Goal: Task Accomplishment & Management: Manage account settings

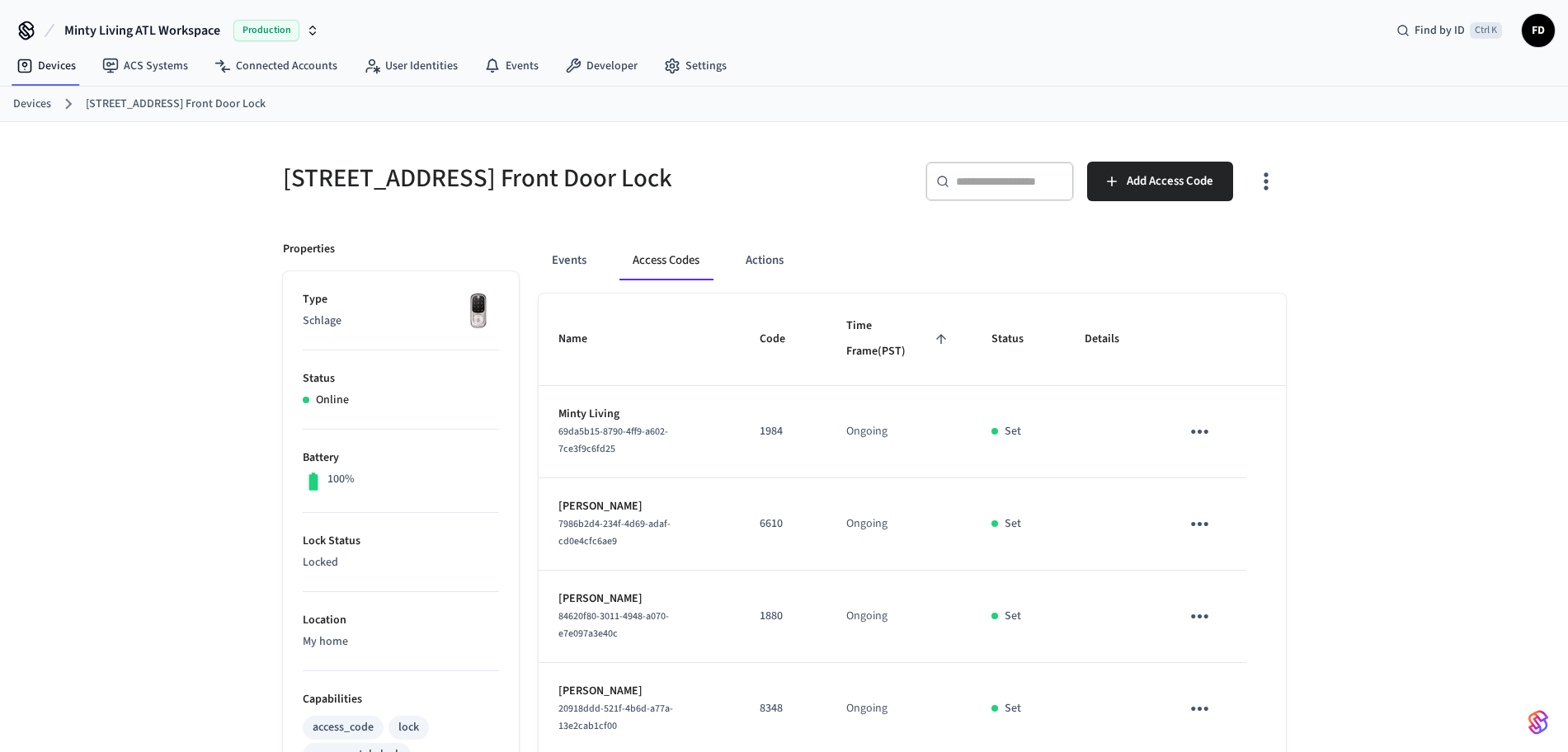
scroll to position [141, 0]
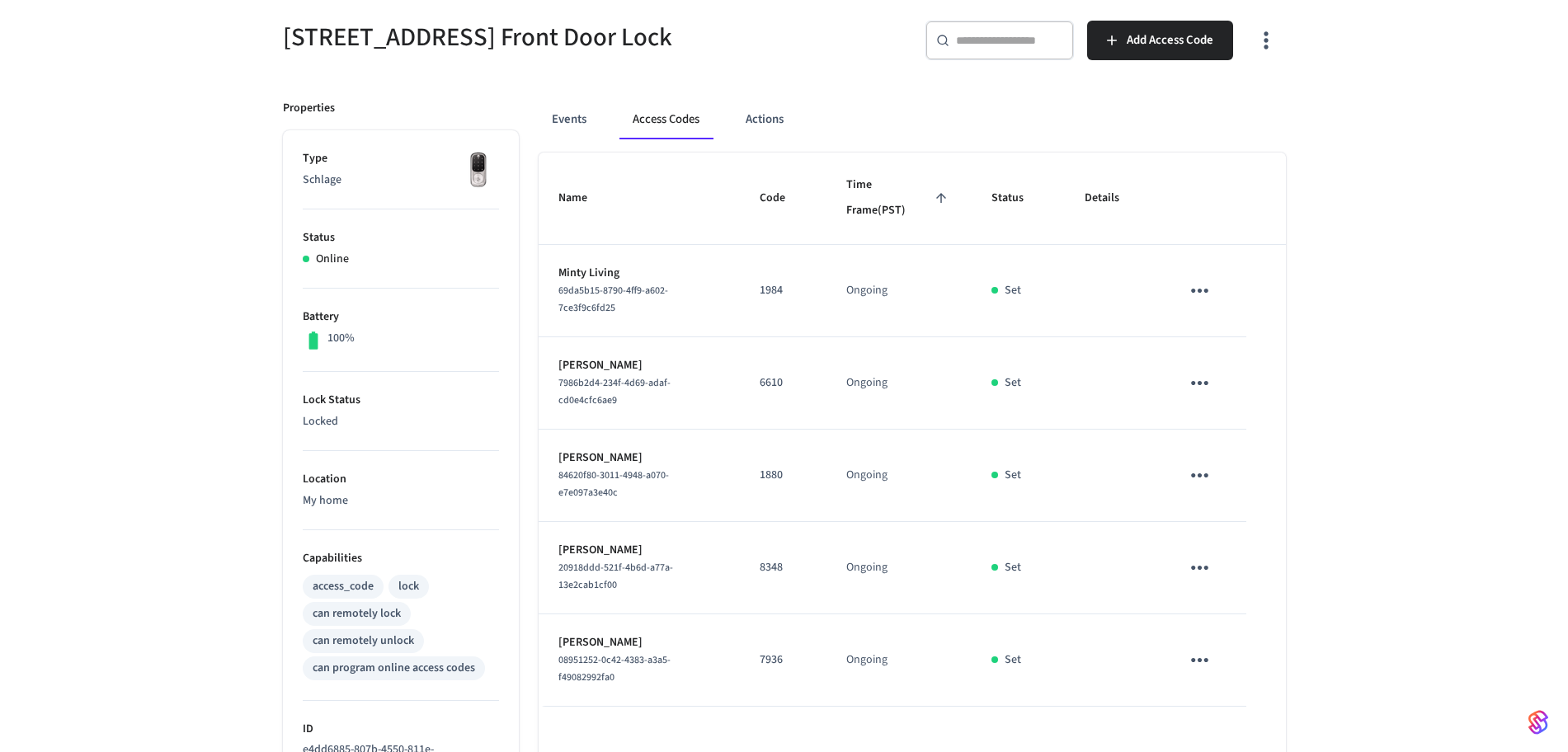
click at [1506, 169] on div "[STREET_ADDRESS] Front Door Lock ​ ​ Add Access Code Properties Type Schlage St…" at bounding box center [784, 509] width 1568 height 1056
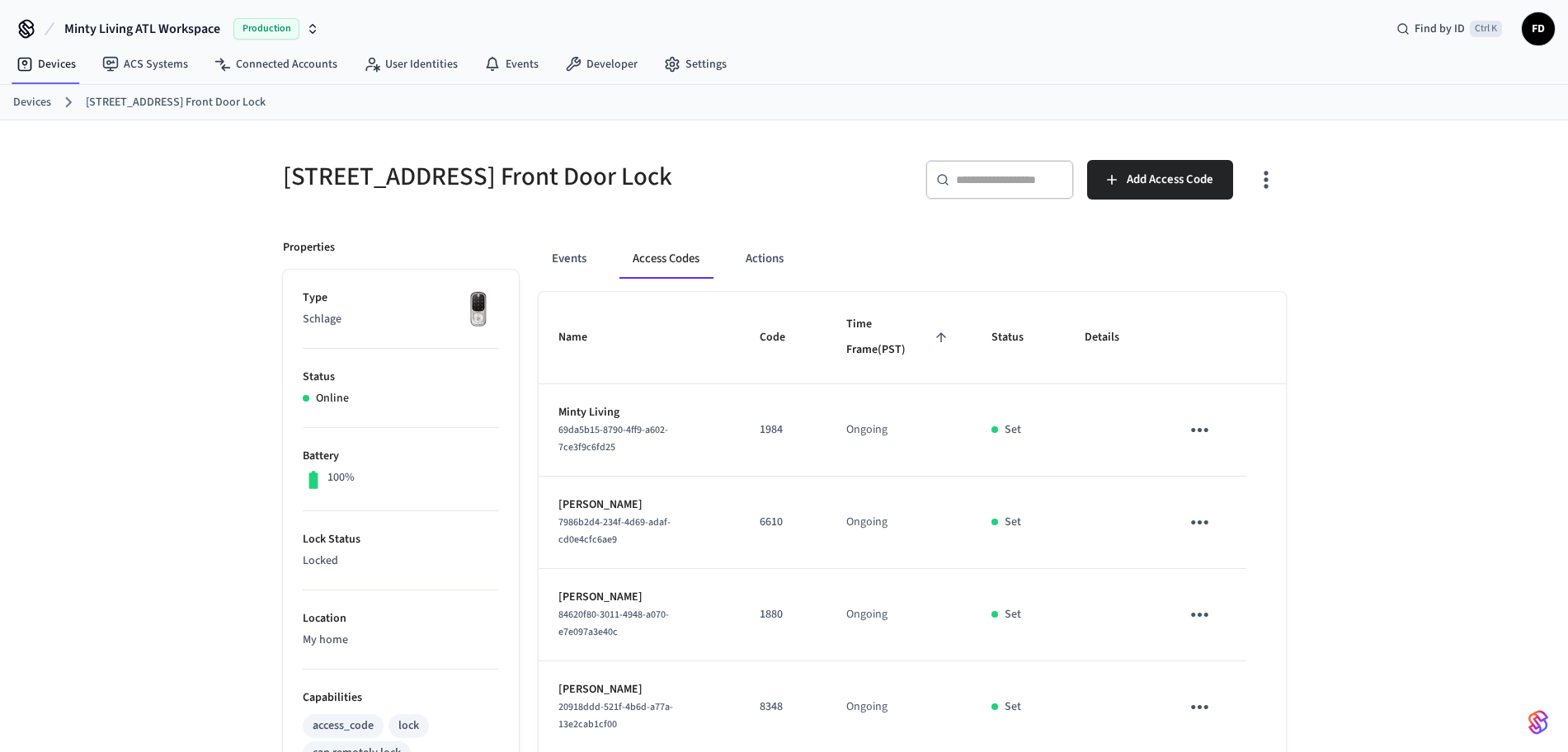
scroll to position [0, 0]
click at [34, 109] on link "Devices" at bounding box center [32, 104] width 38 height 17
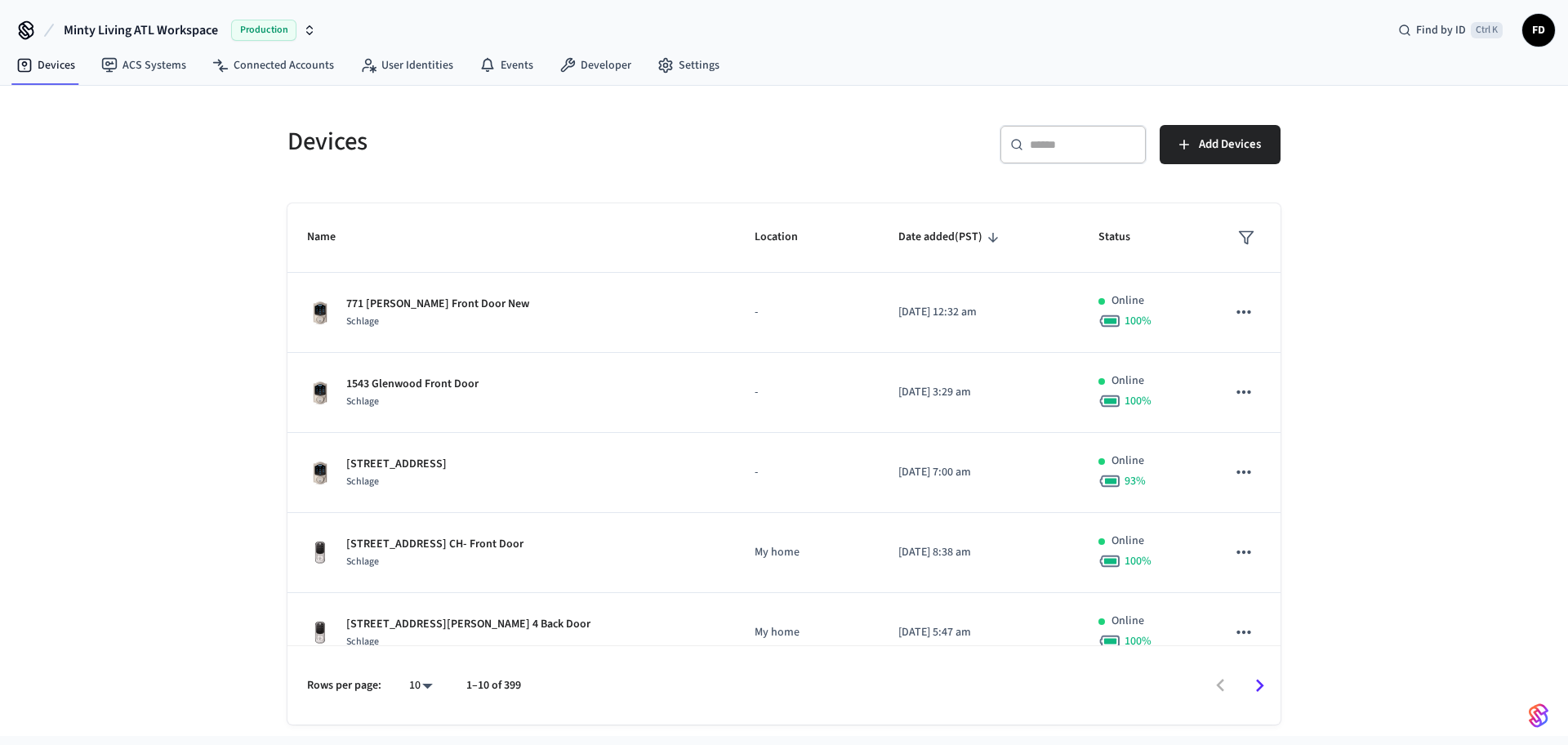
click at [1025, 141] on div "​ ​" at bounding box center [1073, 145] width 147 height 39
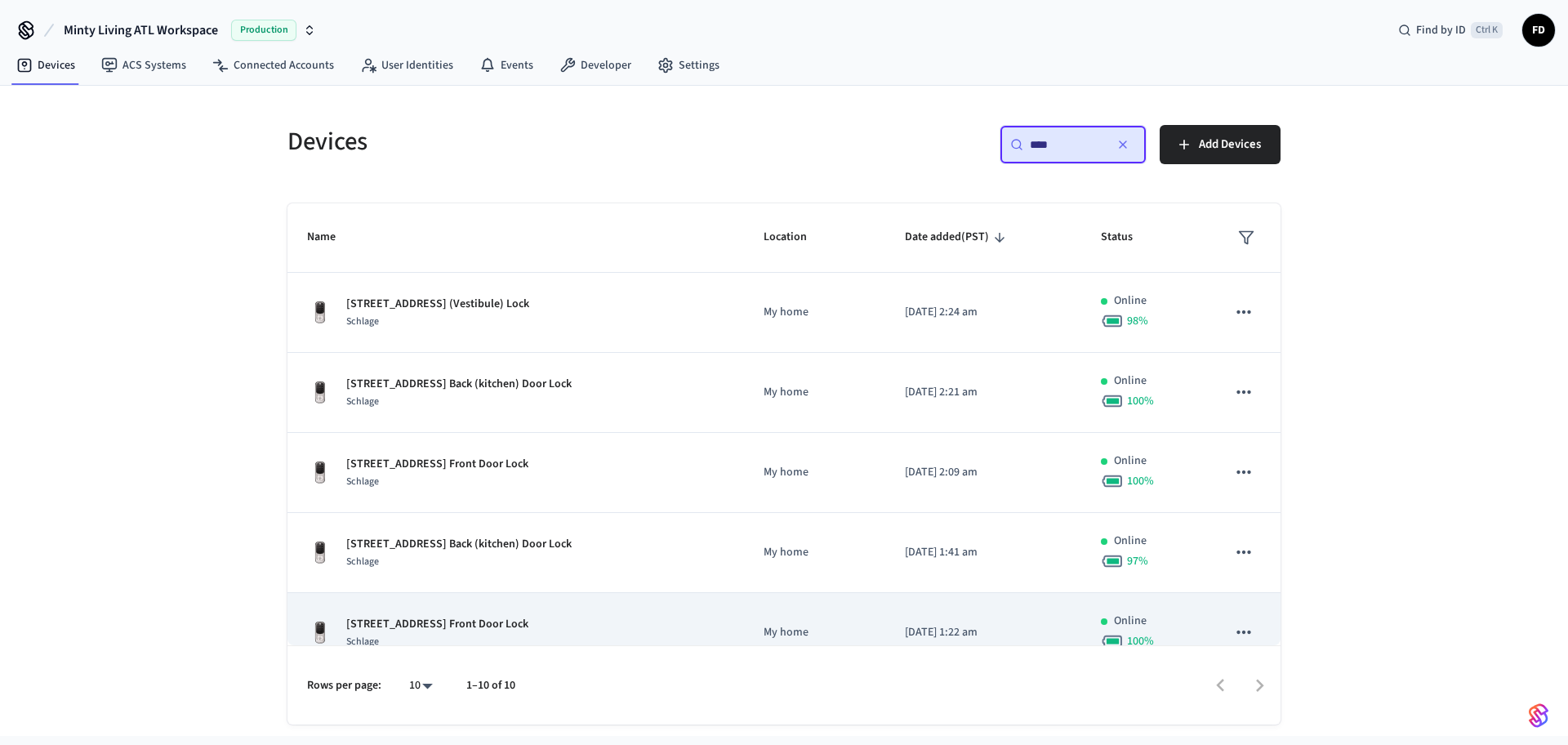
type input "****"
click at [674, 609] on td "[STREET_ADDRESS] Front Door Lock Schlage" at bounding box center [516, 634] width 457 height 80
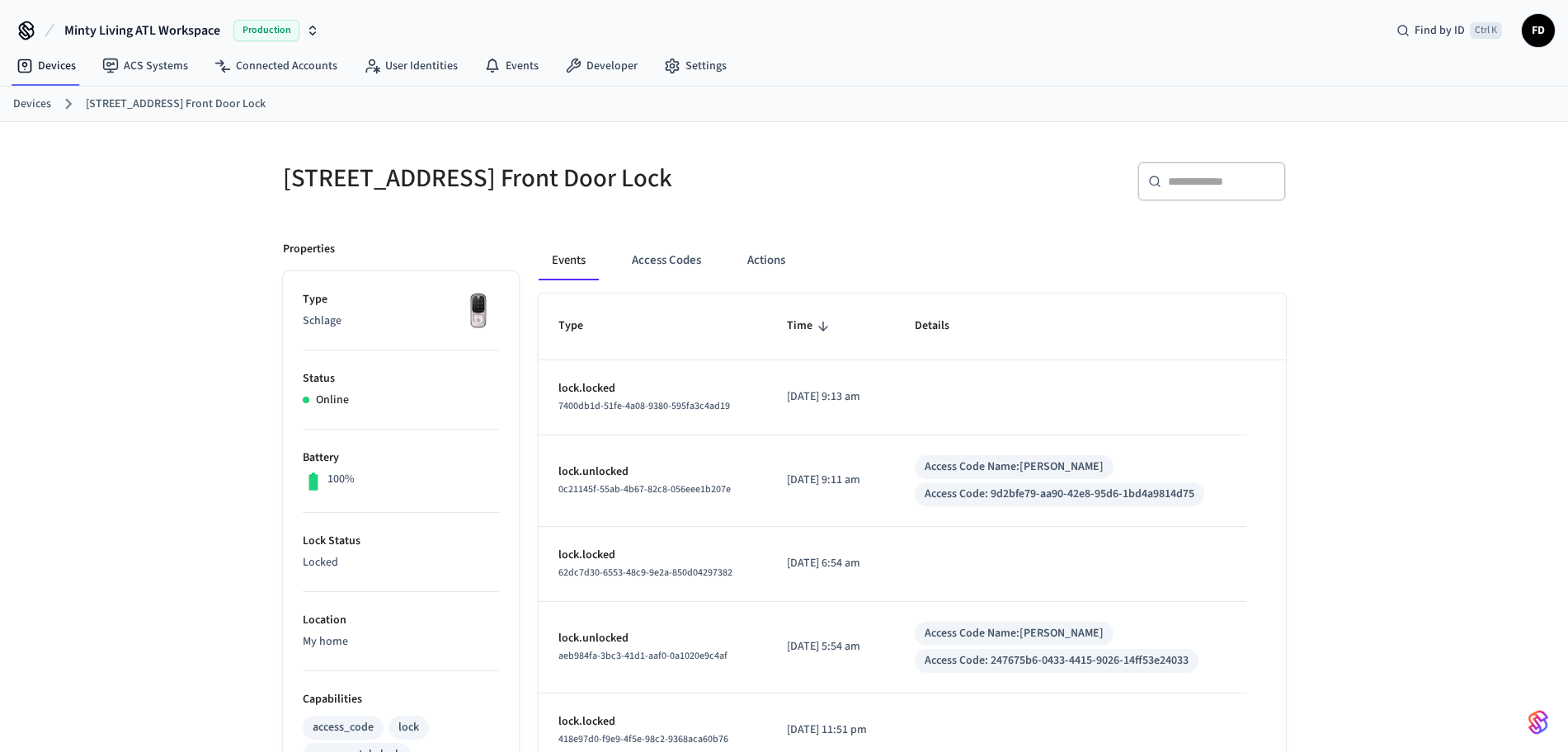
click at [1327, 362] on div "[STREET_ADDRESS] Front Door Lock ​ ​ Properties Type Schlage Status Online Batt…" at bounding box center [784, 681] width 1568 height 1117
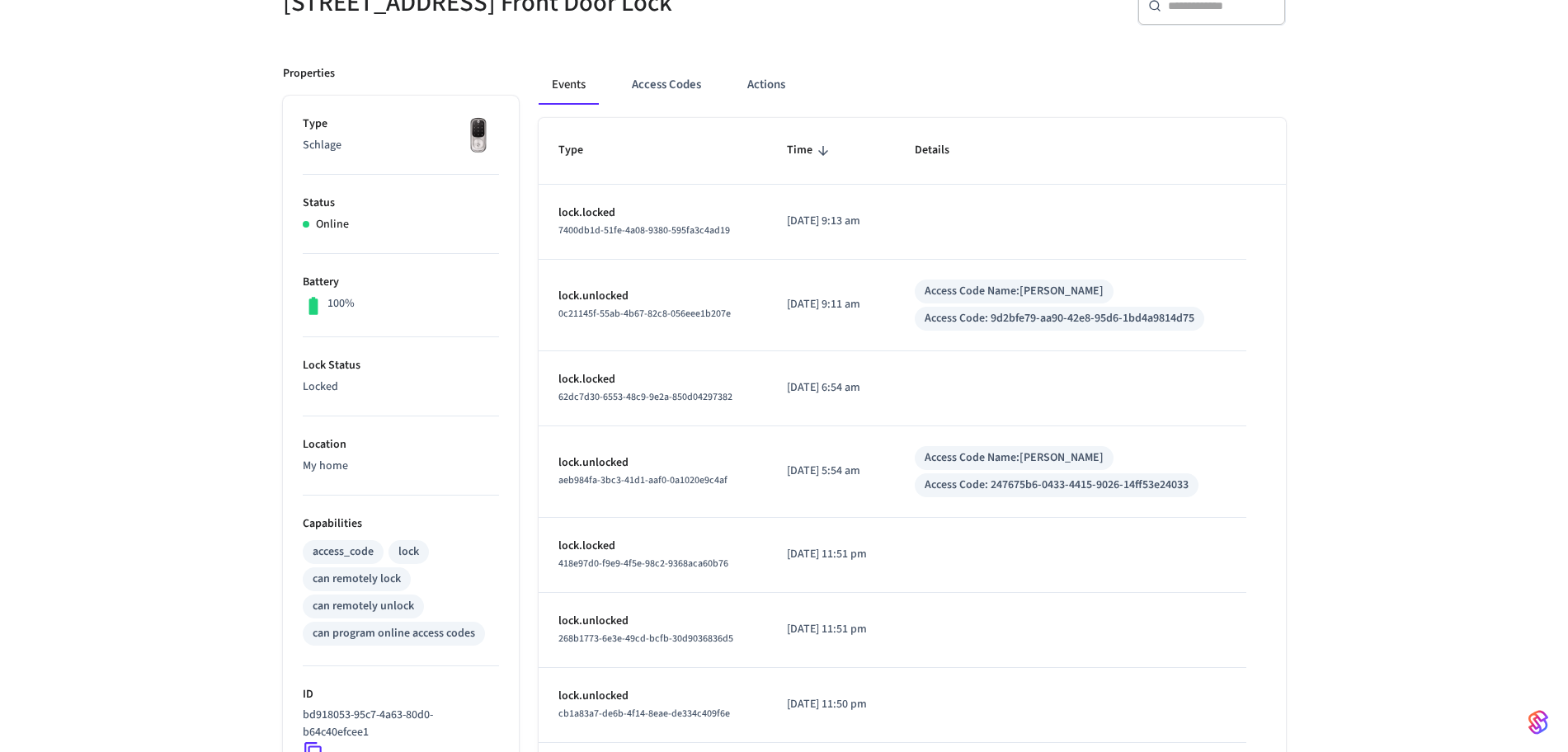
scroll to position [41, 0]
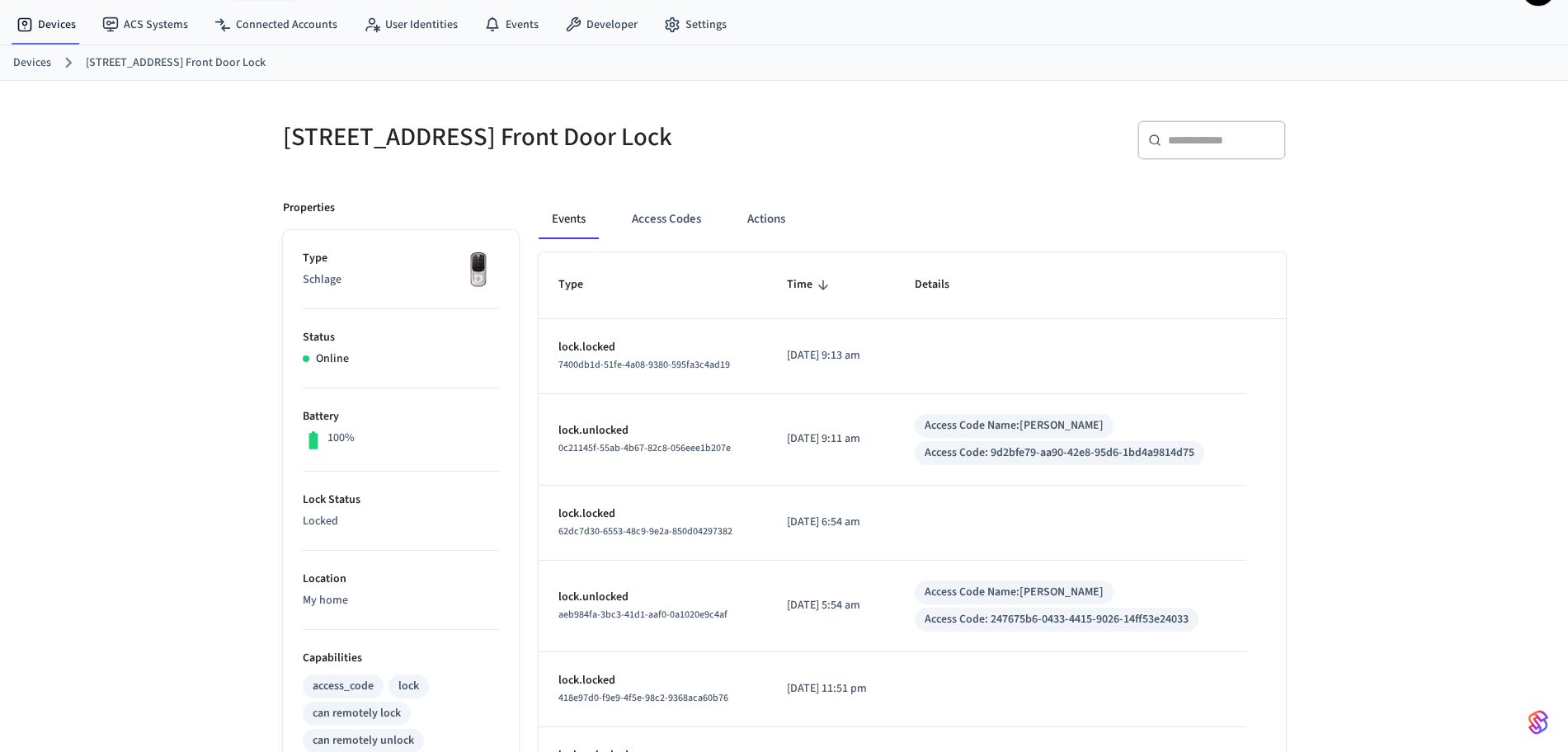
click at [1410, 405] on div "[STREET_ADDRESS] Front Door Lock ​ ​ Properties Type Schlage Status Online Batt…" at bounding box center [784, 640] width 1568 height 1117
click at [679, 217] on button "Access Codes" at bounding box center [666, 220] width 96 height 40
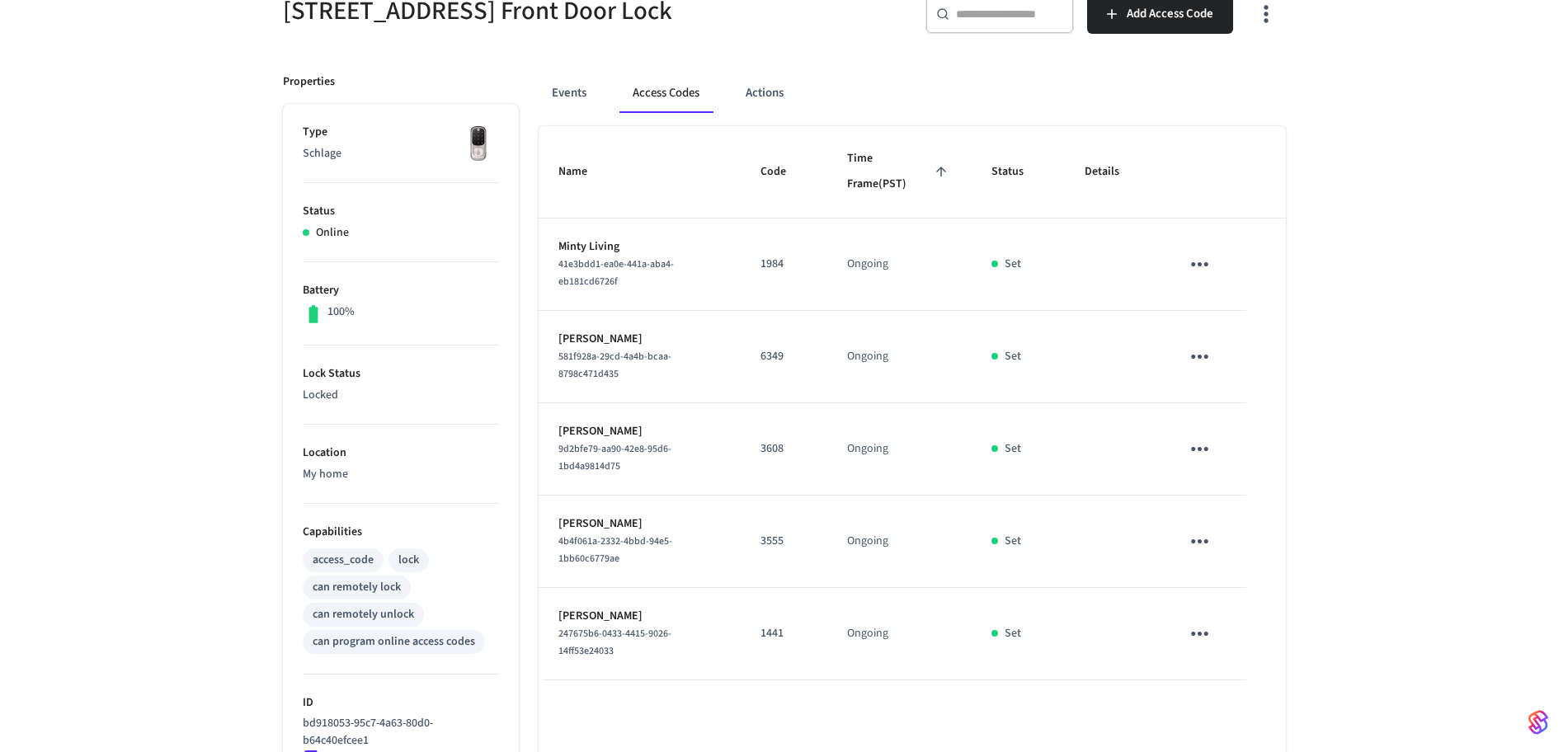
scroll to position [166, 0]
click at [581, 89] on button "Events" at bounding box center [570, 95] width 61 height 40
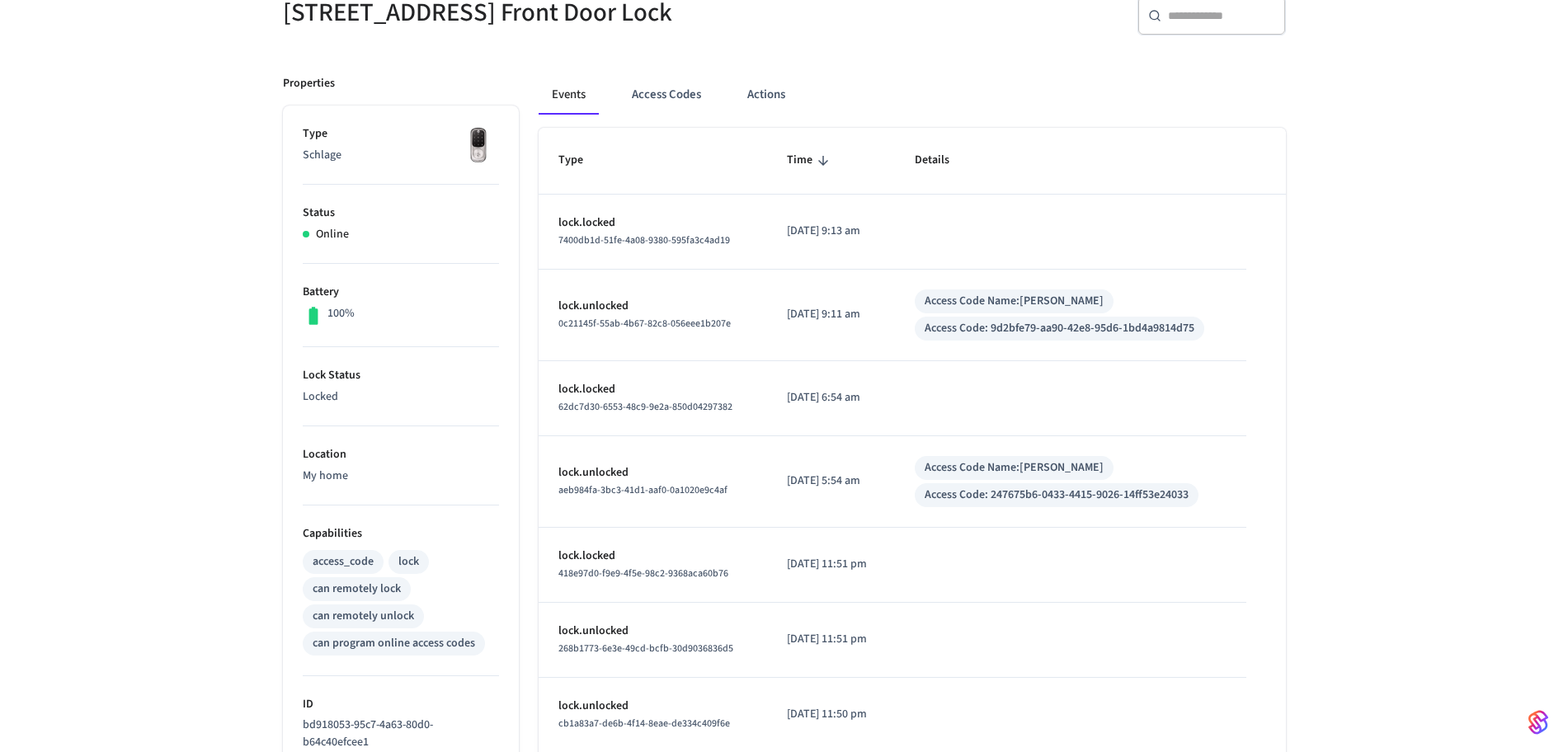
scroll to position [0, 0]
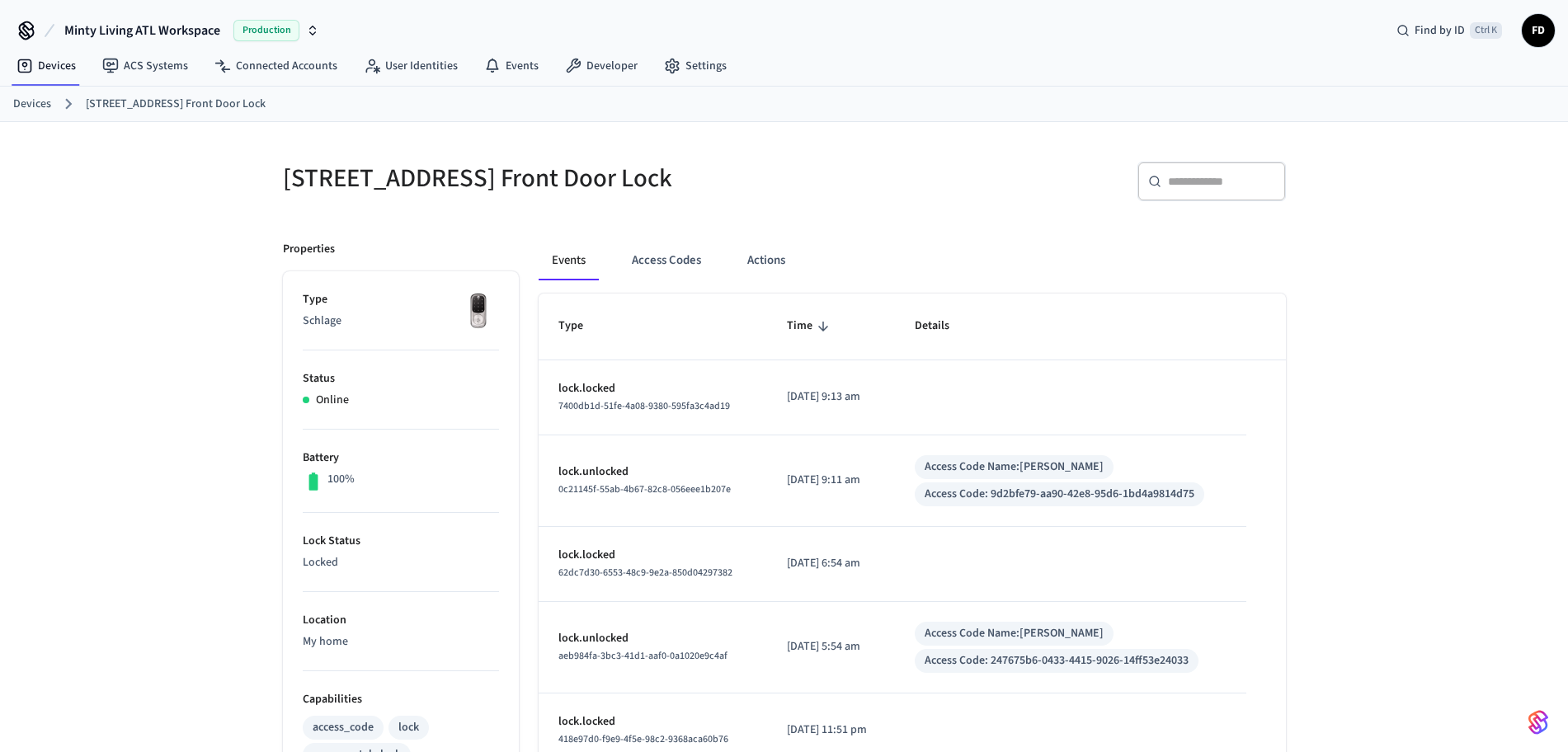
click at [41, 108] on link "Devices" at bounding box center [32, 104] width 38 height 17
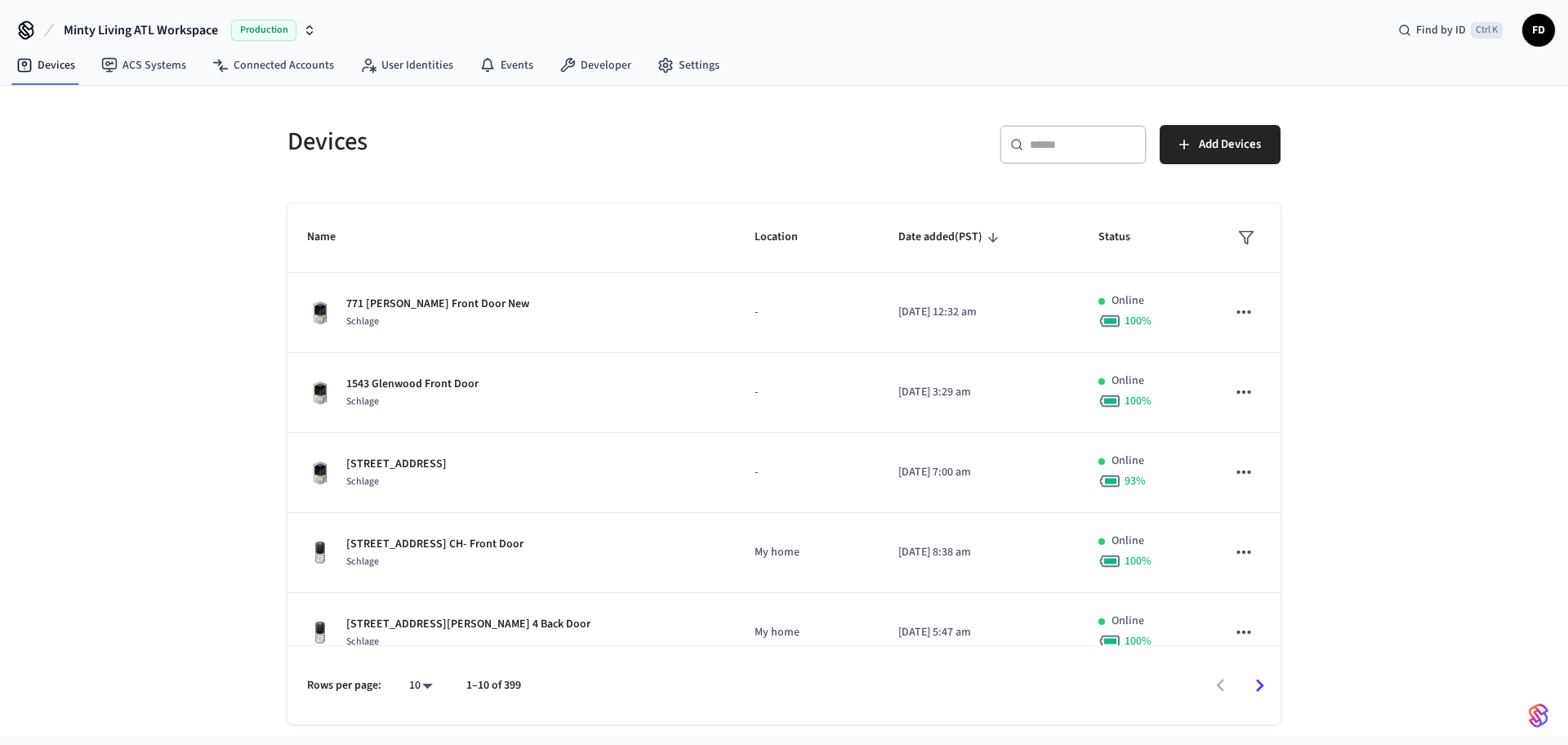
click at [1099, 162] on div "​ ​" at bounding box center [1073, 145] width 147 height 39
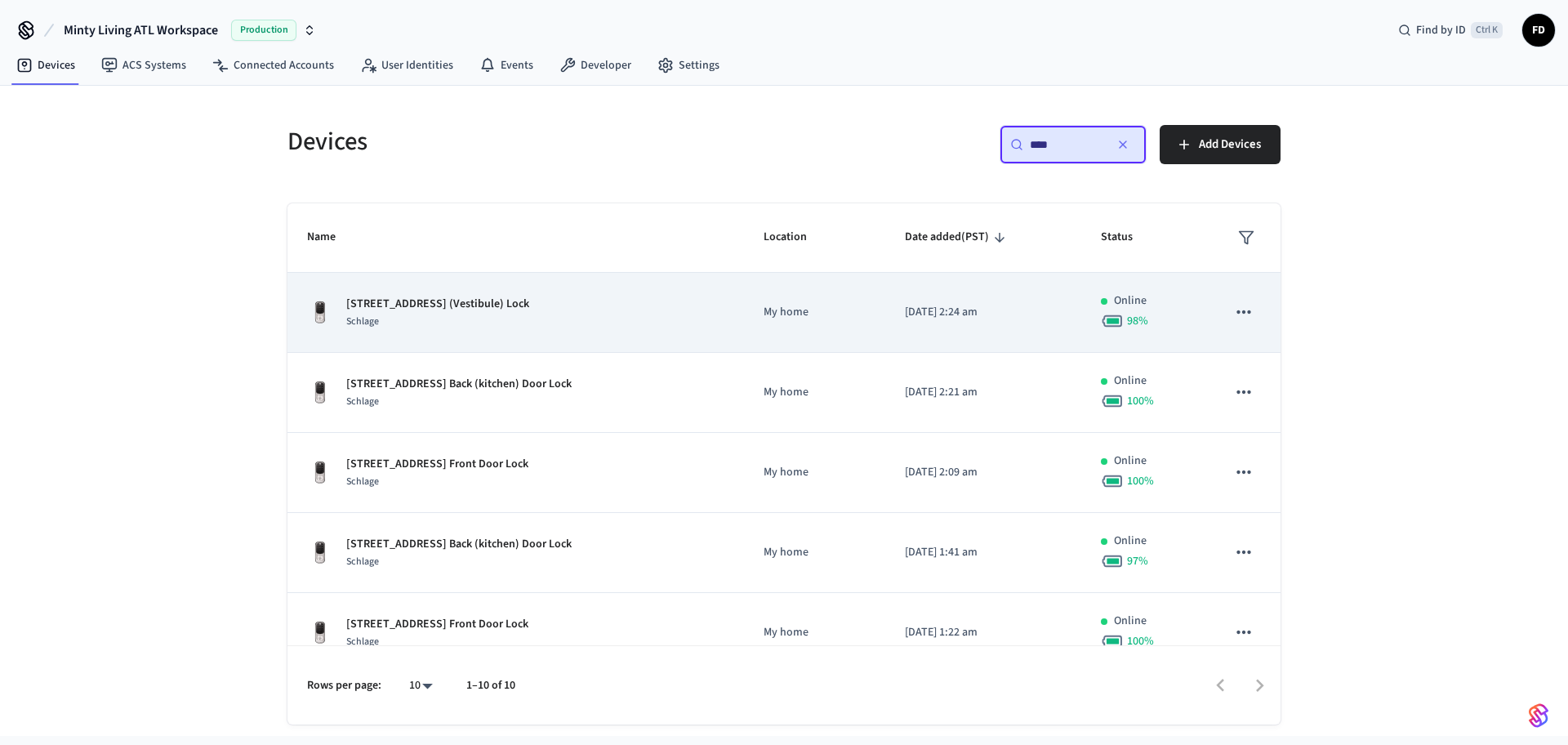
type input "****"
click at [728, 305] on td "[STREET_ADDRESS] (Vestibule) Lock Schlage" at bounding box center [516, 313] width 457 height 80
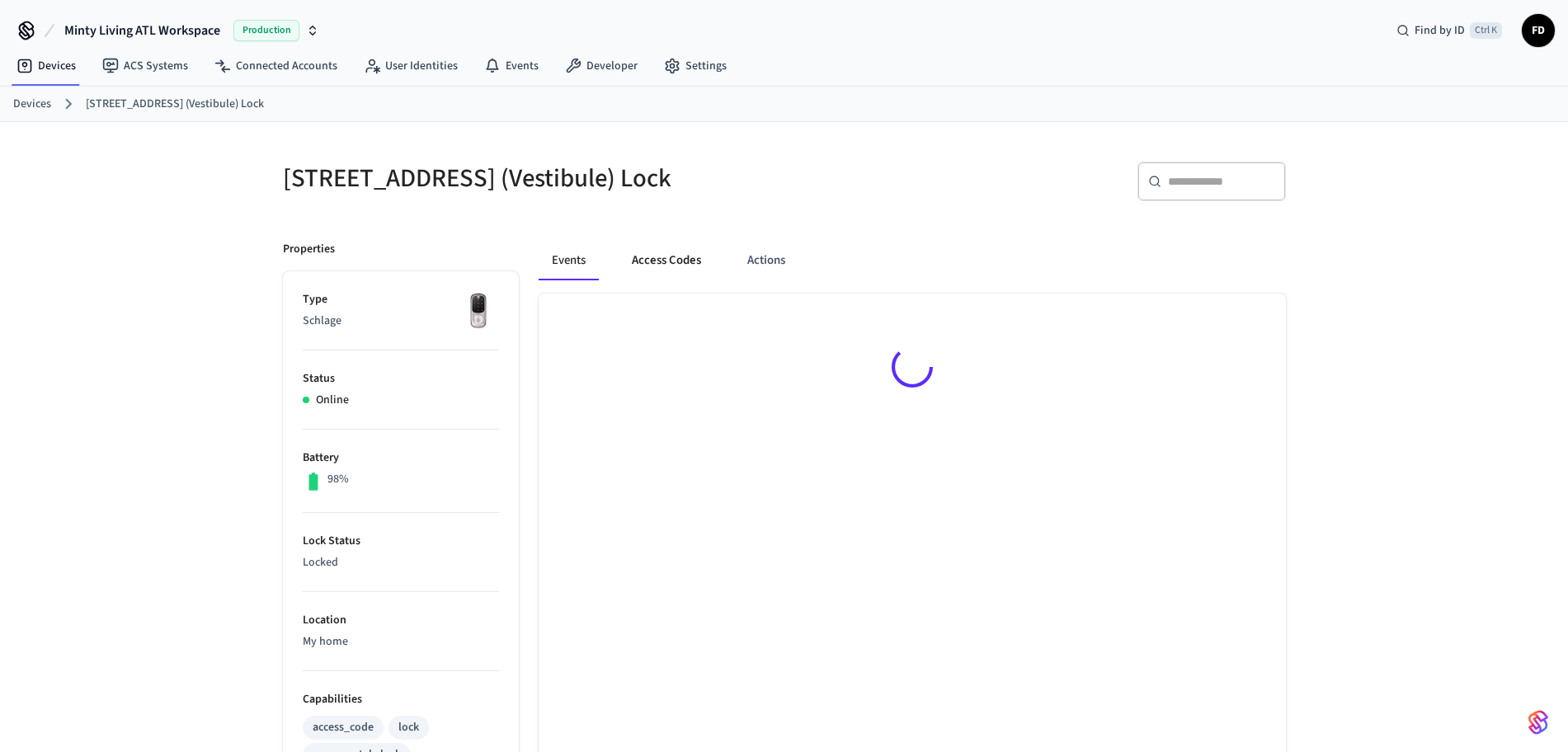
click at [689, 274] on button "Access Codes" at bounding box center [666, 260] width 96 height 40
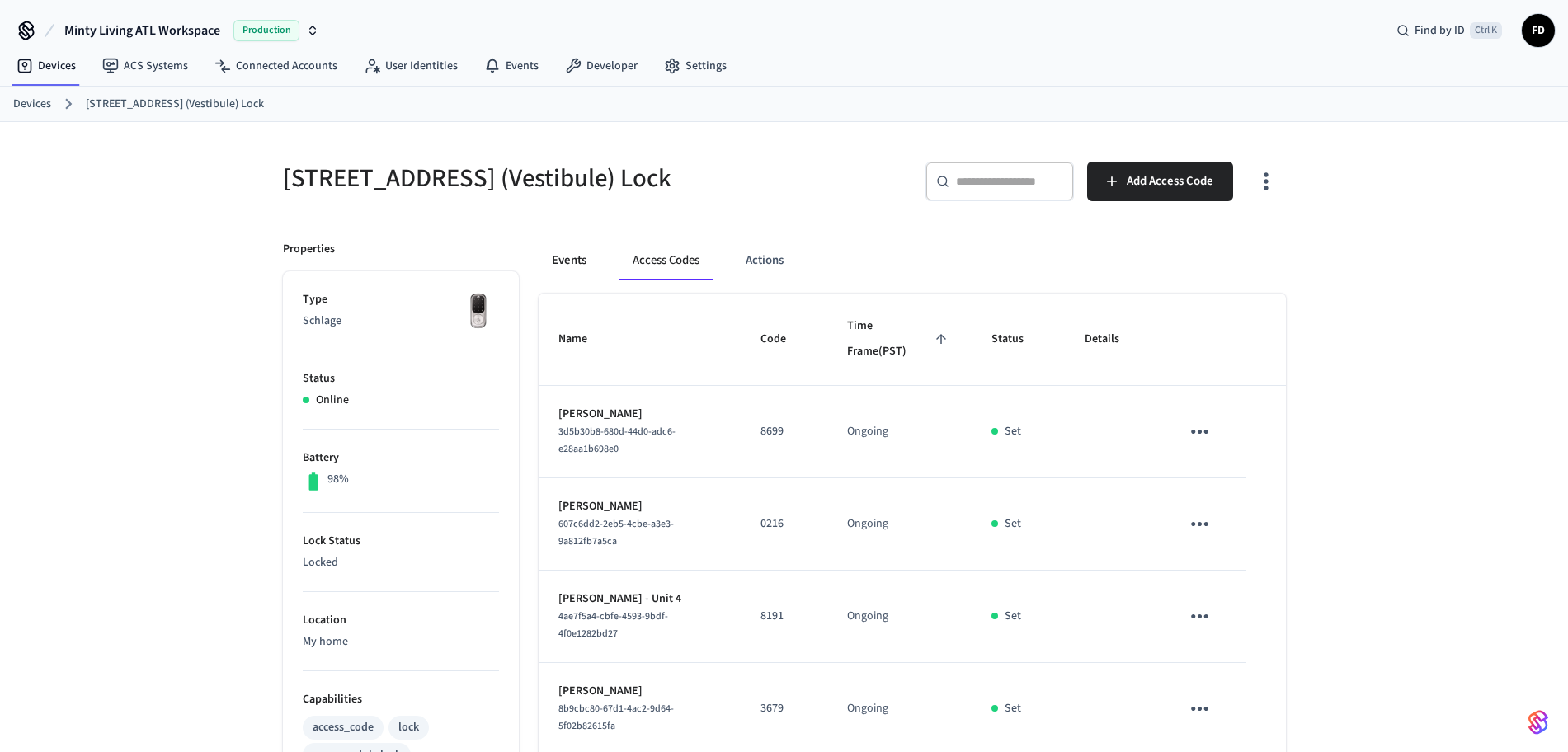
click at [569, 278] on button "Events" at bounding box center [570, 260] width 61 height 40
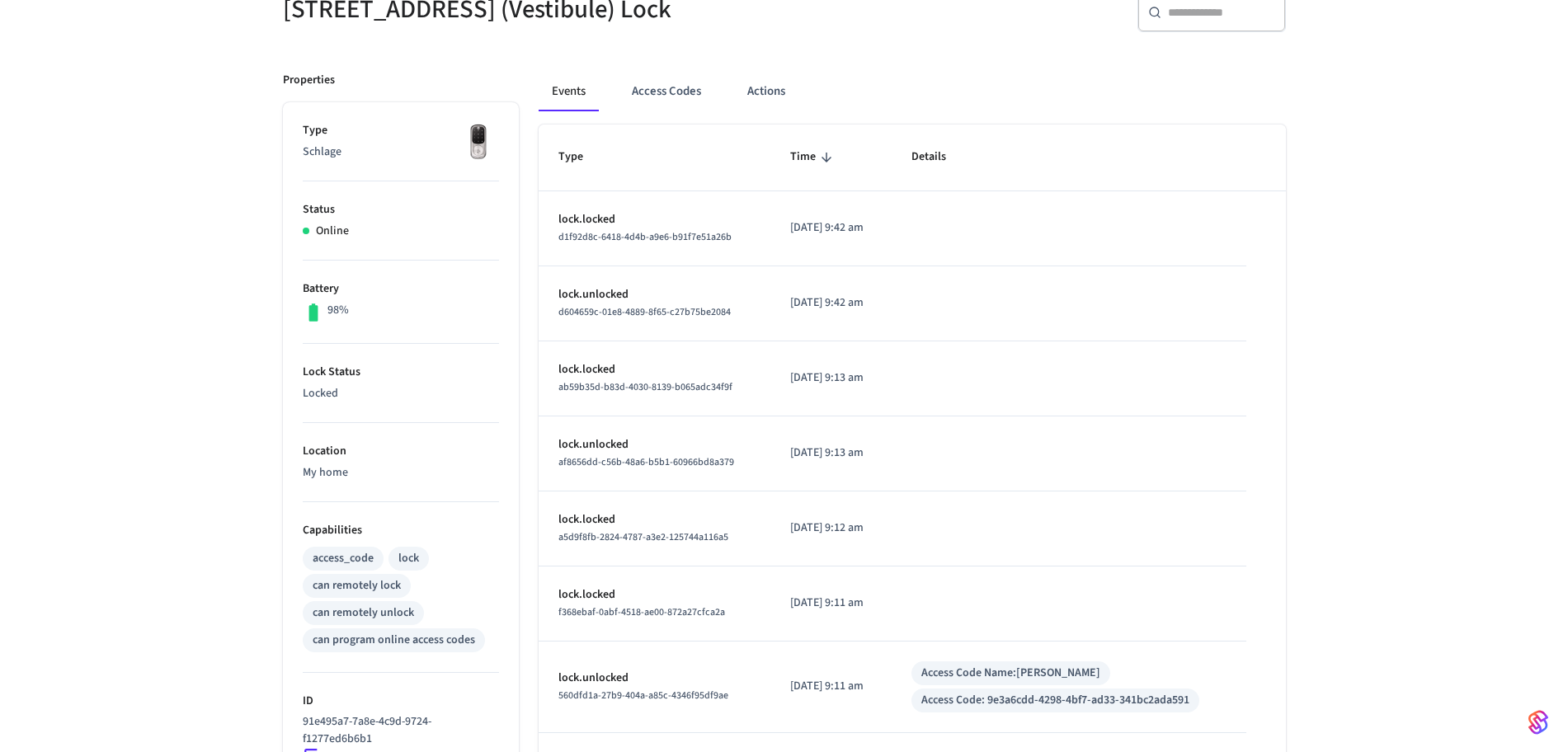
scroll to position [168, 0]
